Goal: Information Seeking & Learning: Learn about a topic

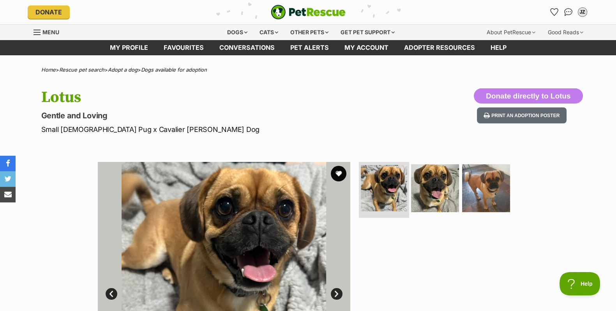
click at [375, 181] on img at bounding box center [384, 188] width 46 height 46
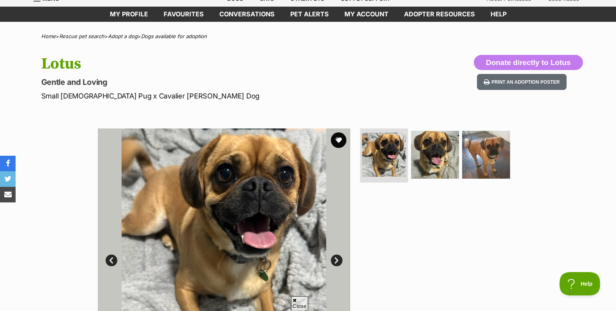
scroll to position [48, 0]
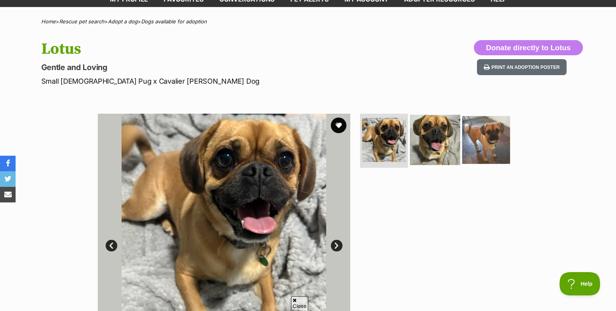
click at [432, 148] on img at bounding box center [435, 140] width 50 height 50
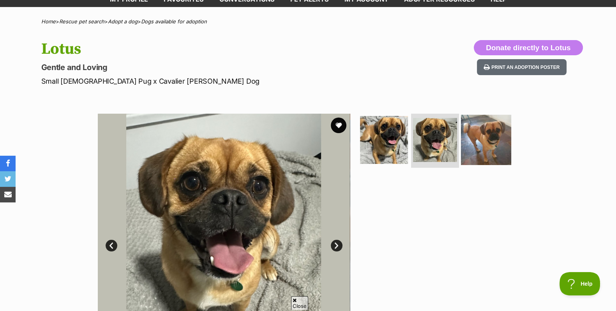
click at [491, 151] on img at bounding box center [486, 140] width 50 height 50
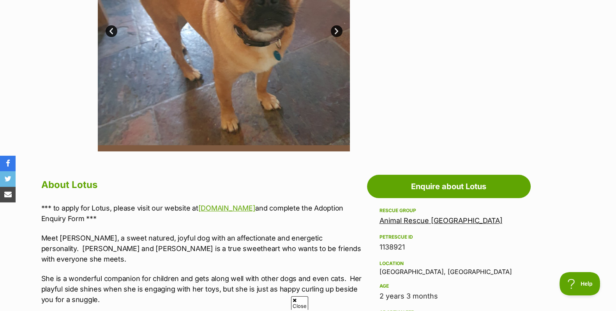
scroll to position [340, 0]
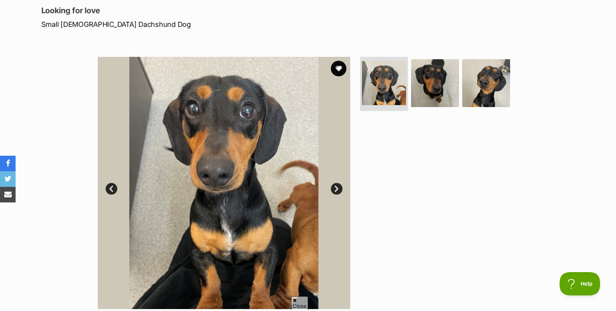
scroll to position [97, 0]
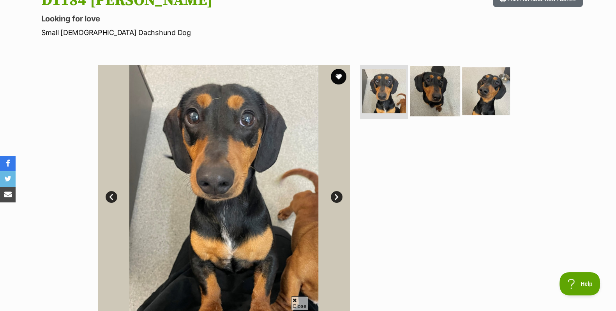
click at [417, 96] on img at bounding box center [435, 91] width 50 height 50
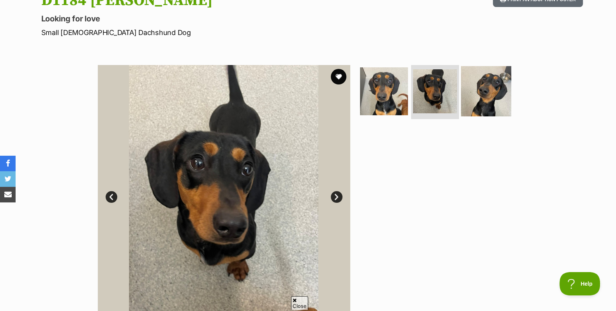
click at [485, 94] on img at bounding box center [486, 91] width 50 height 50
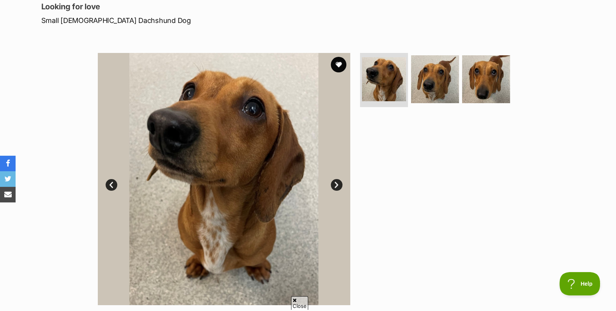
scroll to position [97, 0]
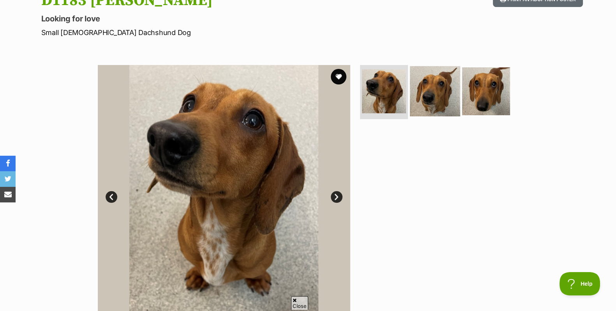
click at [426, 95] on img at bounding box center [435, 91] width 50 height 50
